Goal: Use online tool/utility: Utilize a website feature to perform a specific function

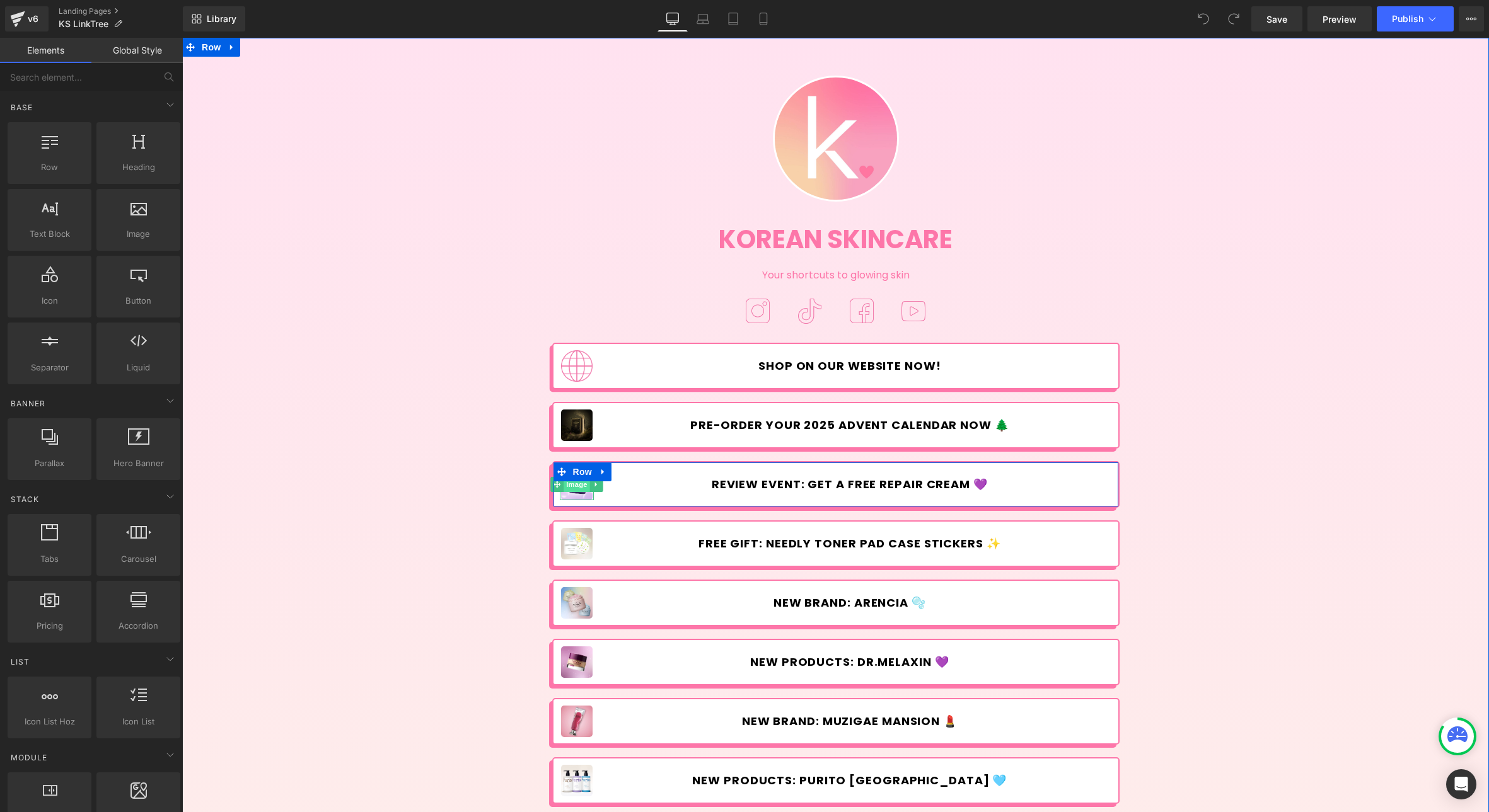
click at [574, 487] on span "Image" at bounding box center [577, 485] width 26 height 15
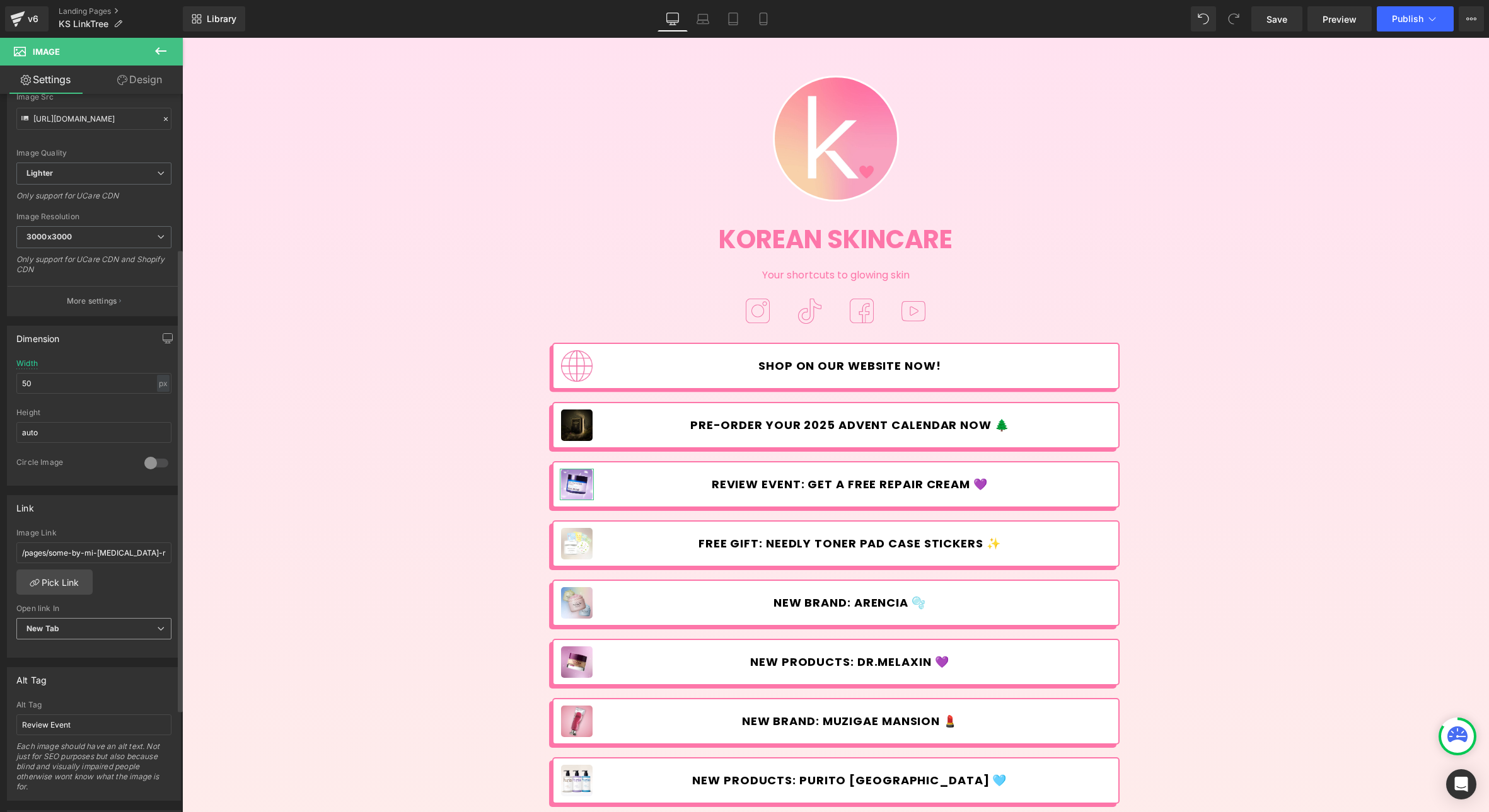
scroll to position [239, 0]
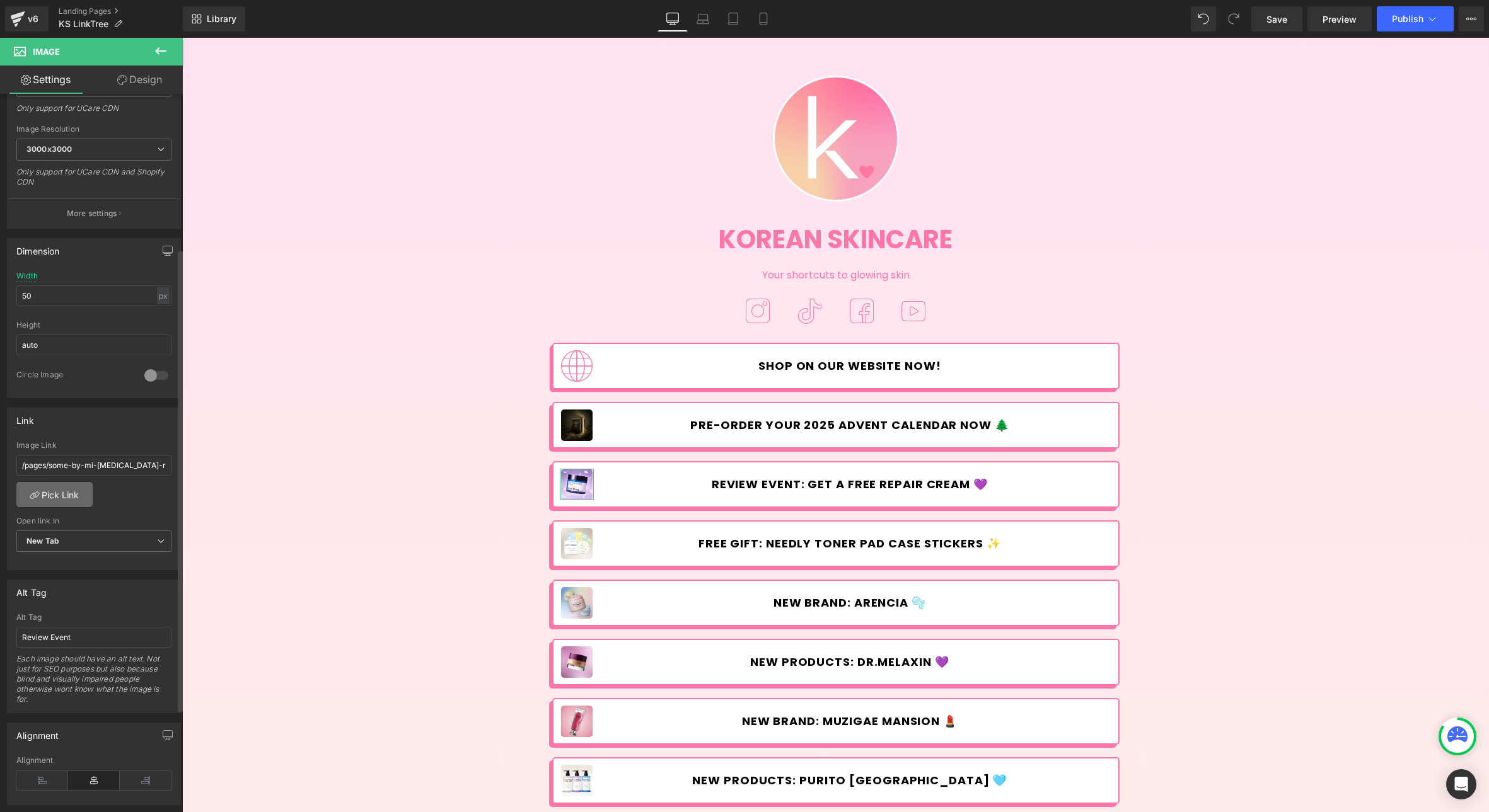
click at [61, 484] on link "Pick Link" at bounding box center [54, 494] width 76 height 26
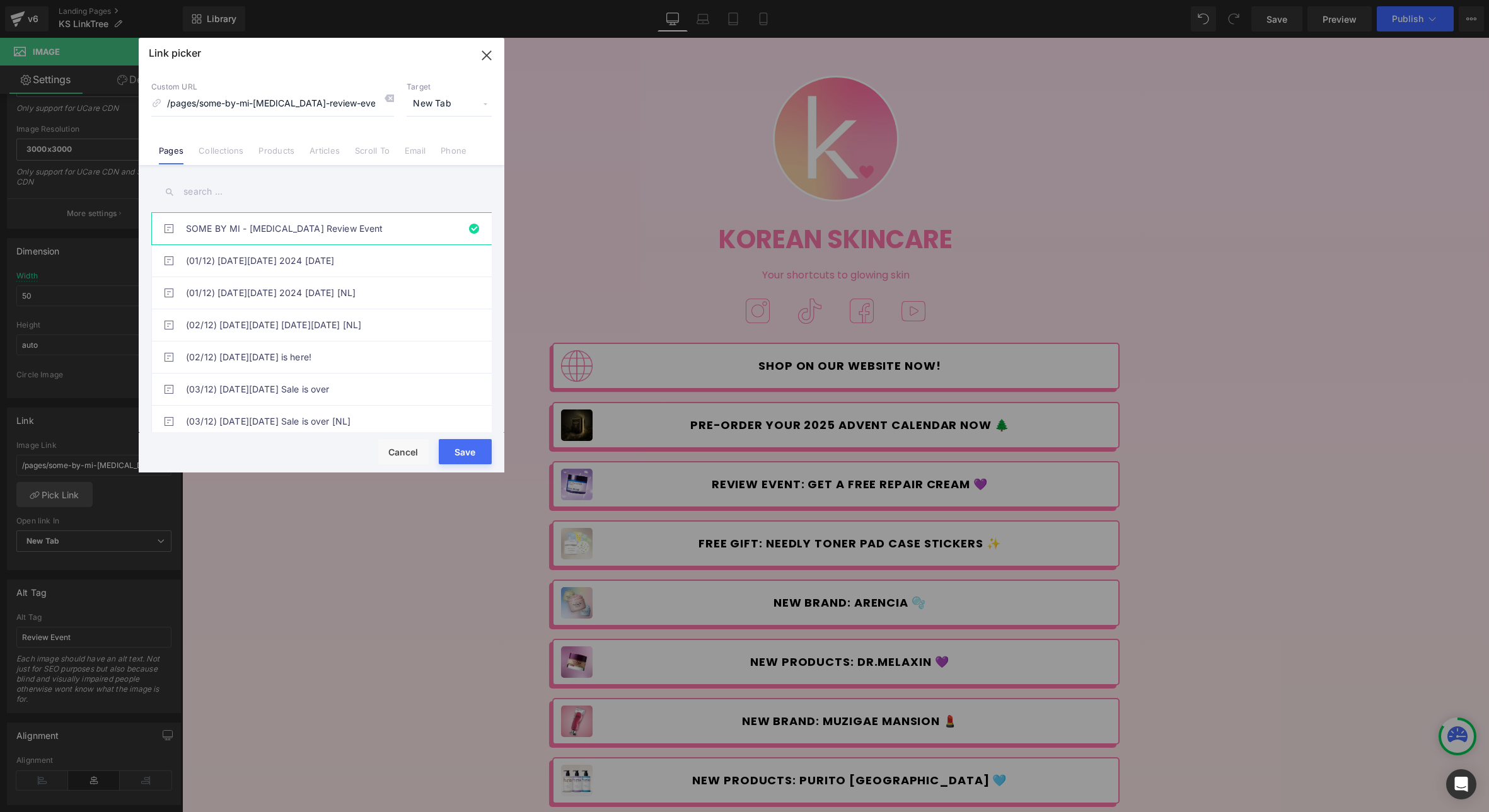
drag, startPoint x: 465, startPoint y: 447, endPoint x: 282, endPoint y: 408, distance: 187.1
click at [465, 447] on button "Save" at bounding box center [465, 452] width 53 height 26
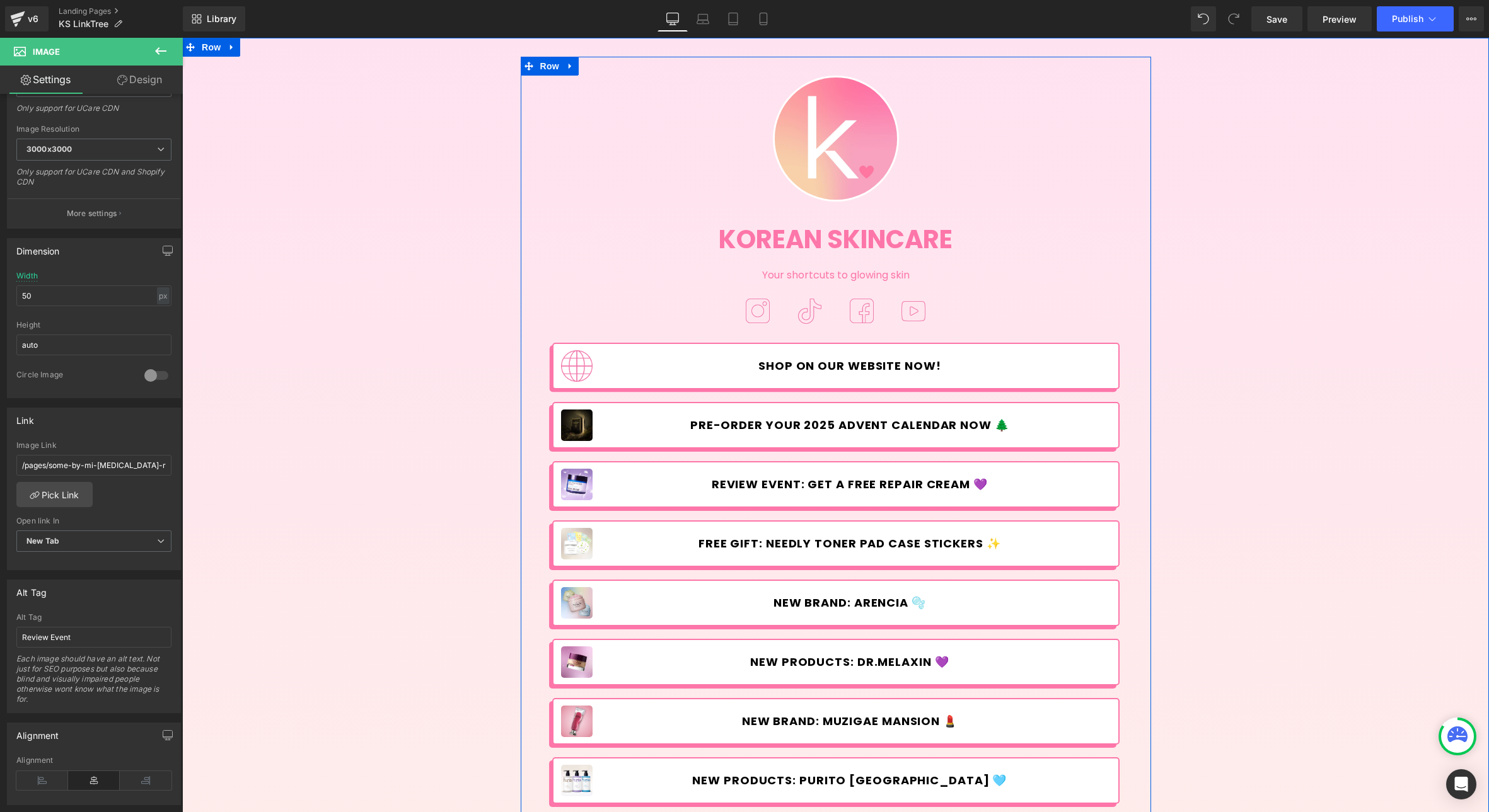
click at [862, 478] on span "Button" at bounding box center [859, 485] width 29 height 15
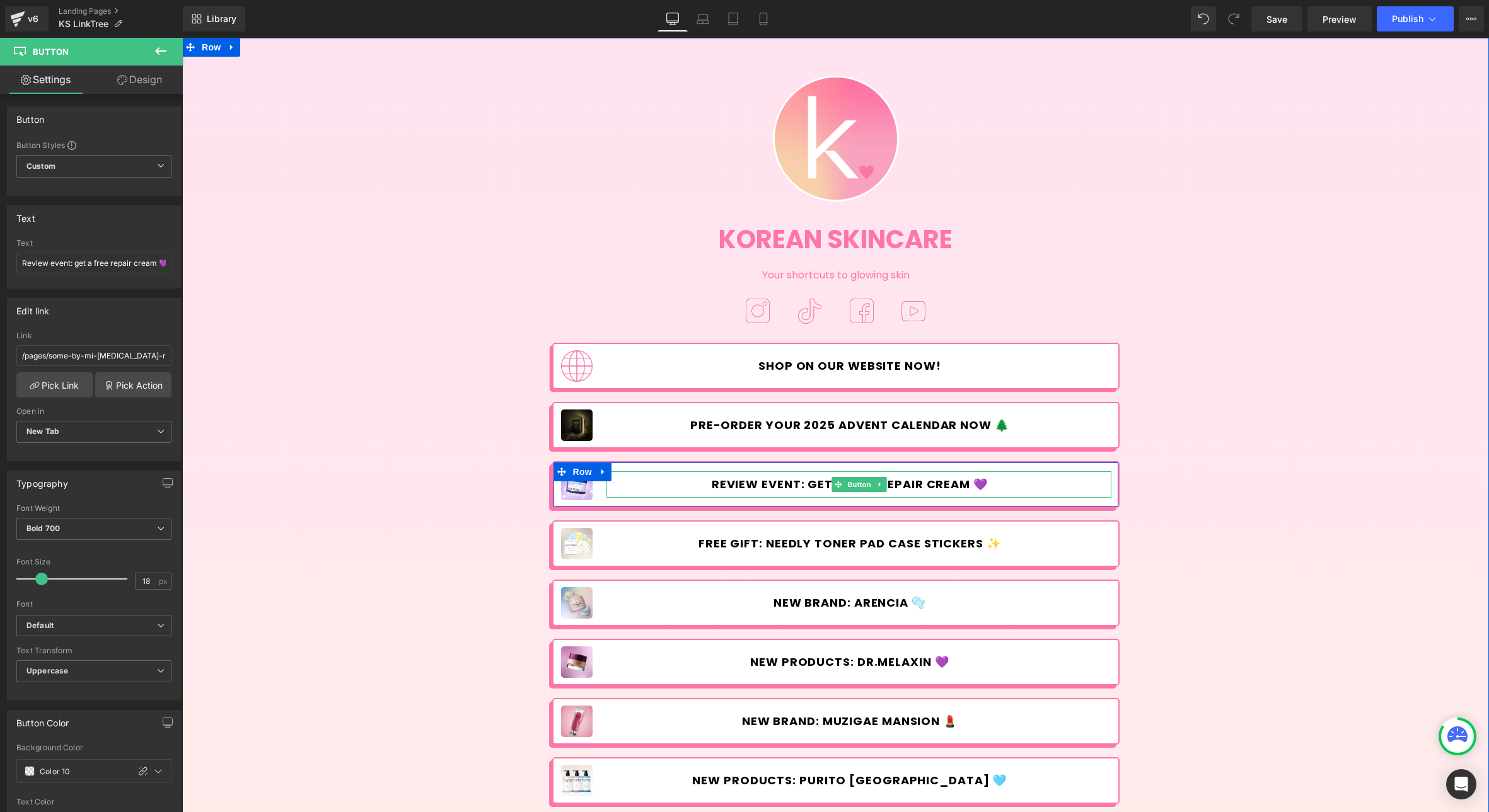
click at [760, 488] on span "Review event: get a free repair cream 💜" at bounding box center [850, 484] width 276 height 14
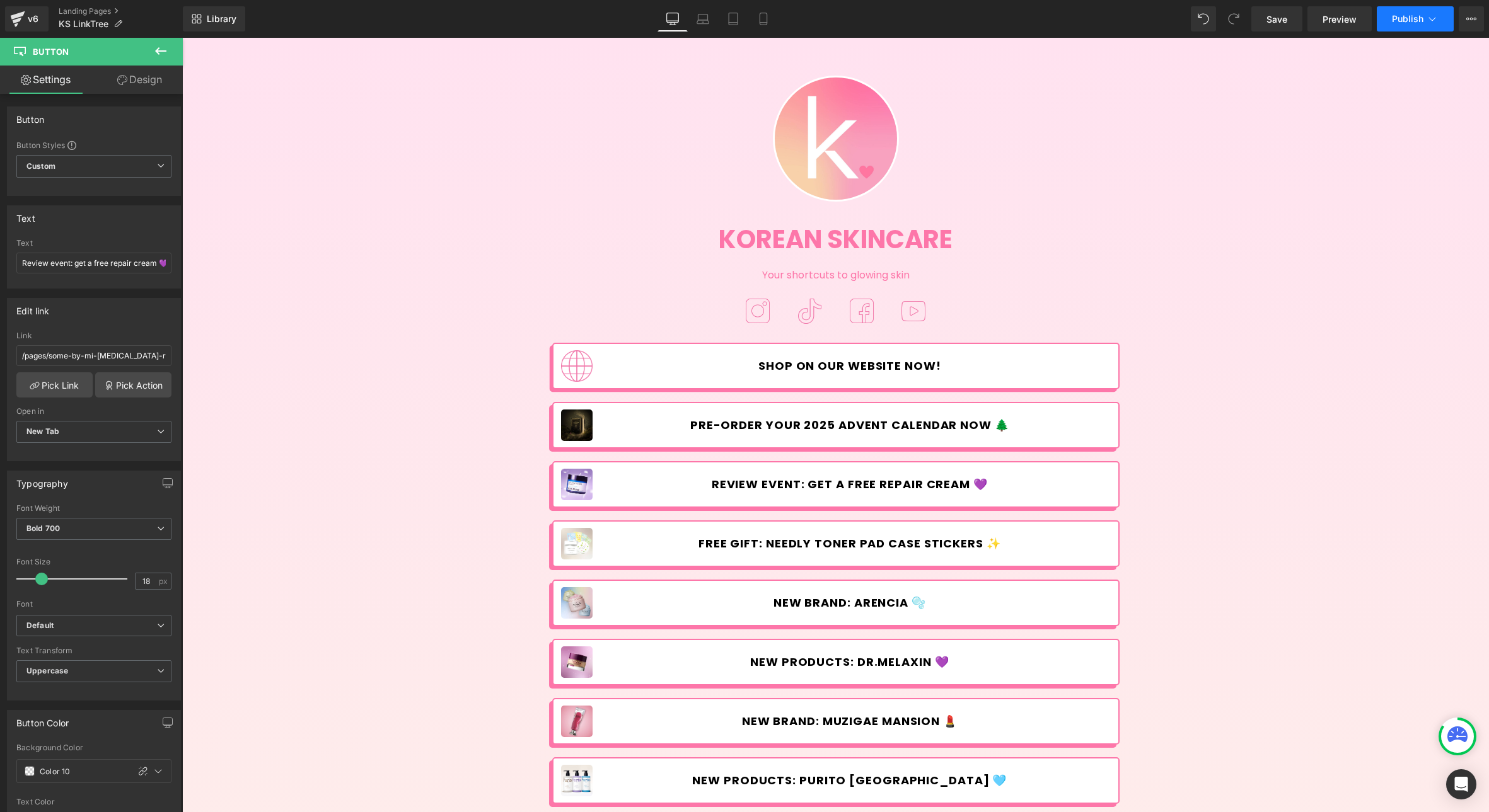
click at [1429, 18] on icon at bounding box center [1432, 19] width 7 height 4
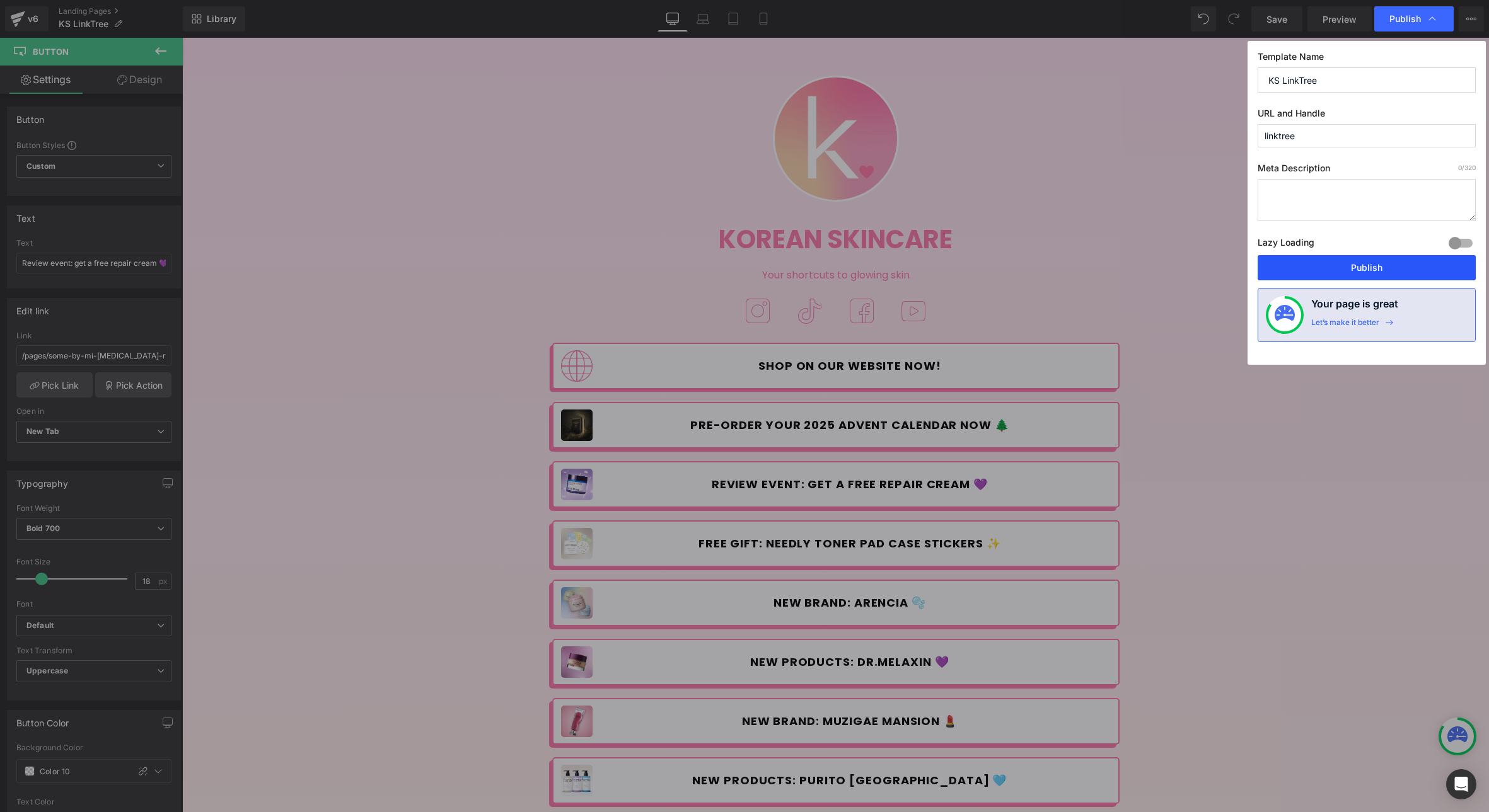
click at [1348, 279] on button "Publish" at bounding box center [1366, 267] width 218 height 26
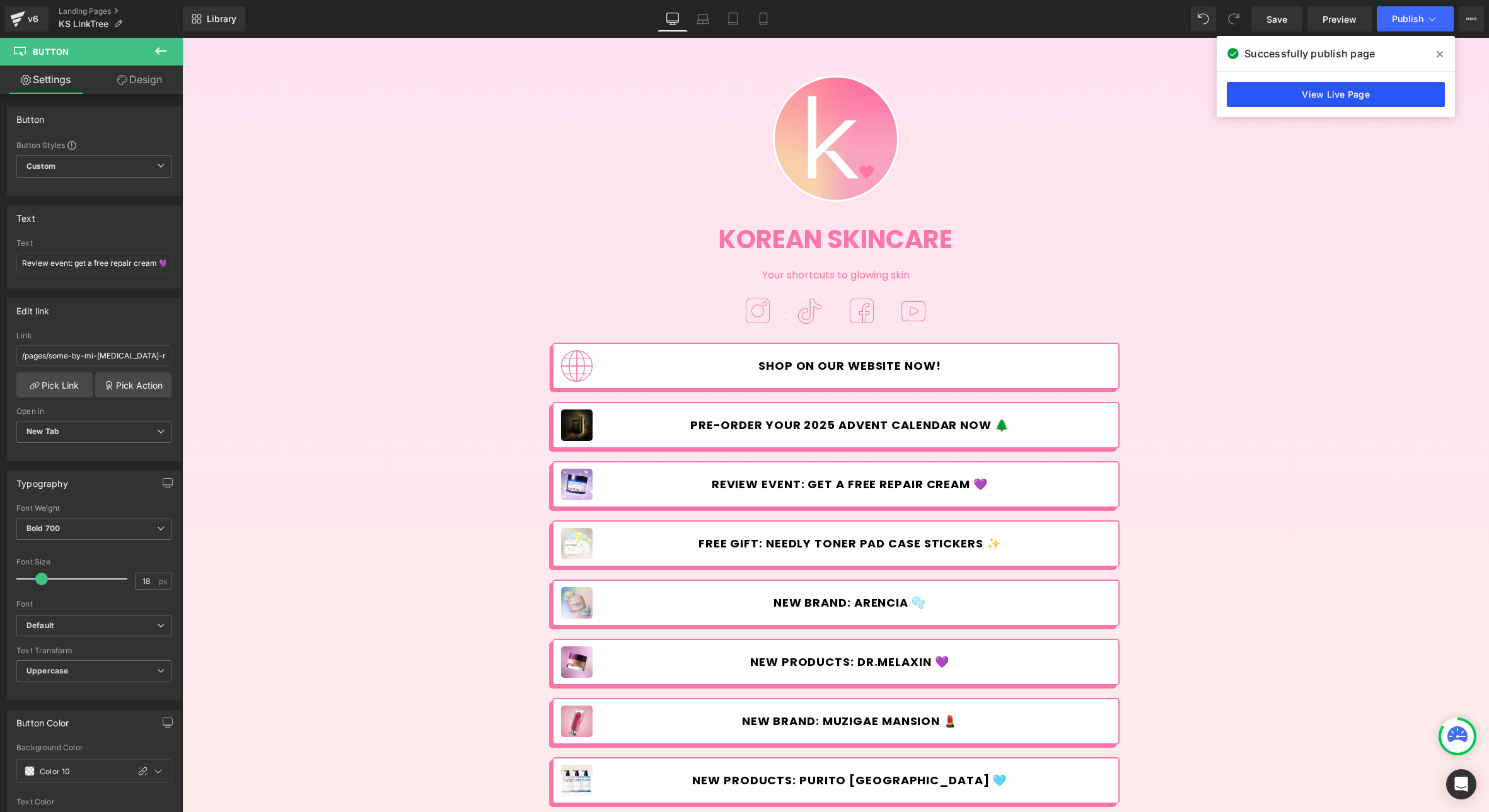
click at [1392, 91] on link "View Live Page" at bounding box center [1335, 95] width 218 height 26
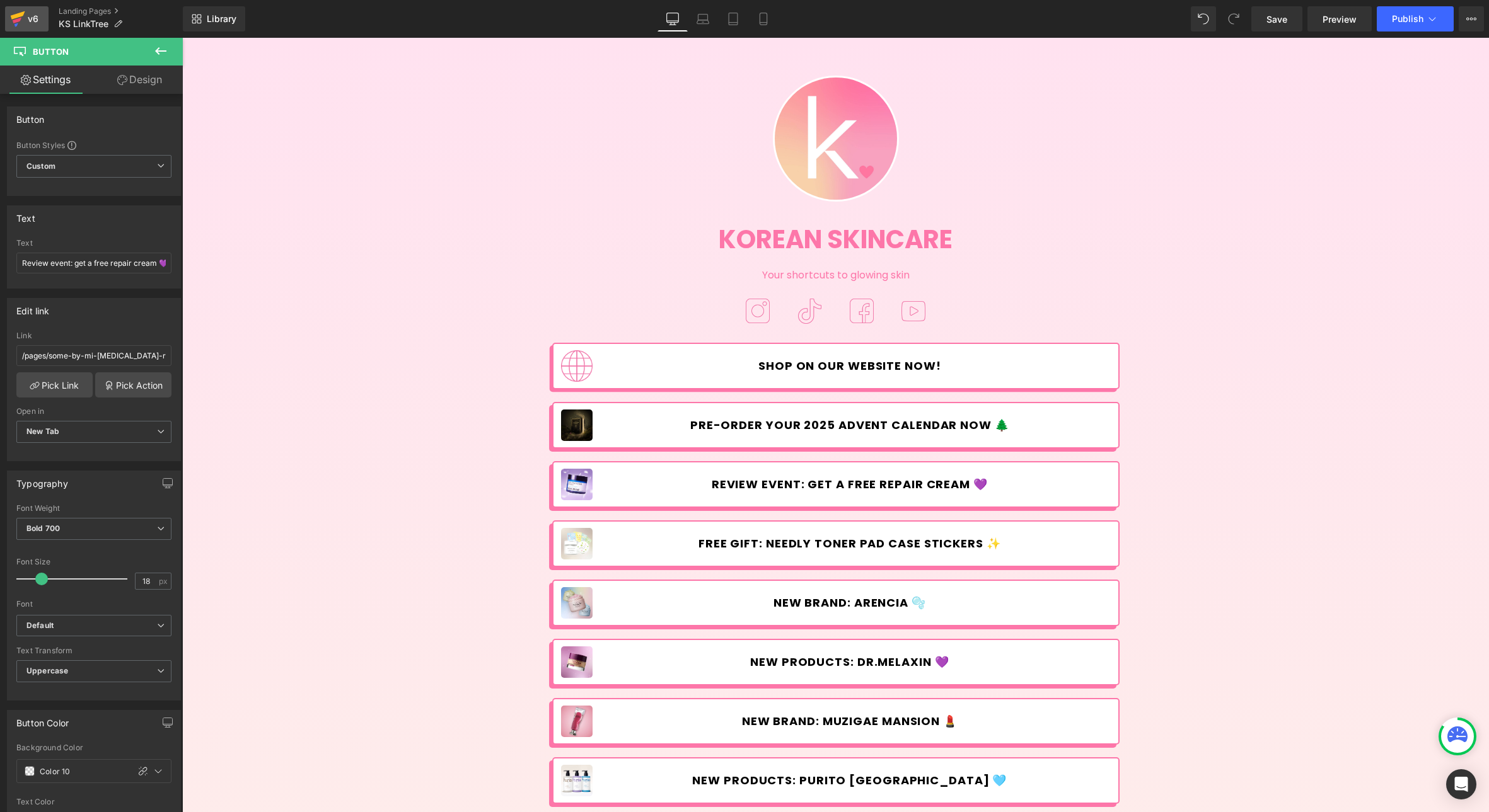
click at [33, 20] on div "v6" at bounding box center [33, 19] width 16 height 16
